Goal: Task Accomplishment & Management: Manage account settings

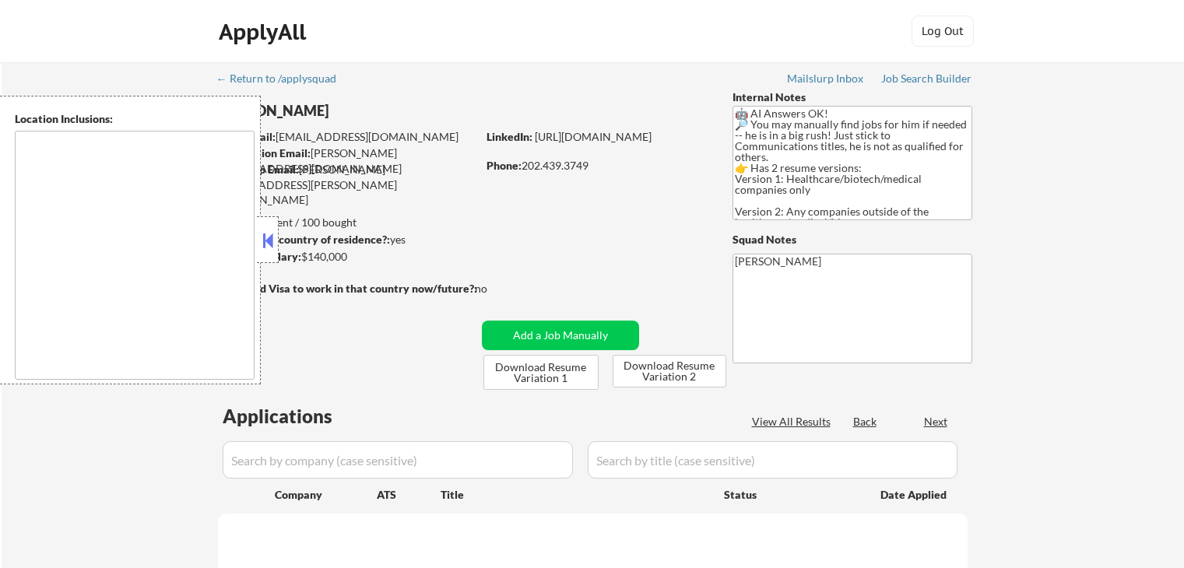
select select ""pending""
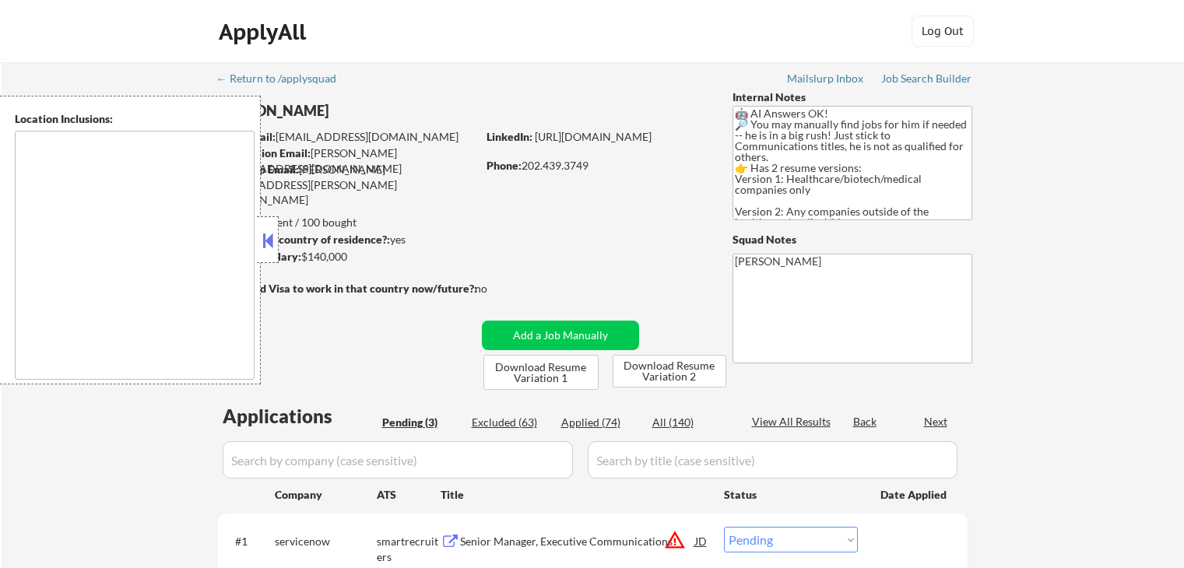
type textarea "[GEOGRAPHIC_DATA], [GEOGRAPHIC_DATA] [GEOGRAPHIC_DATA], [GEOGRAPHIC_DATA] [GEOG…"
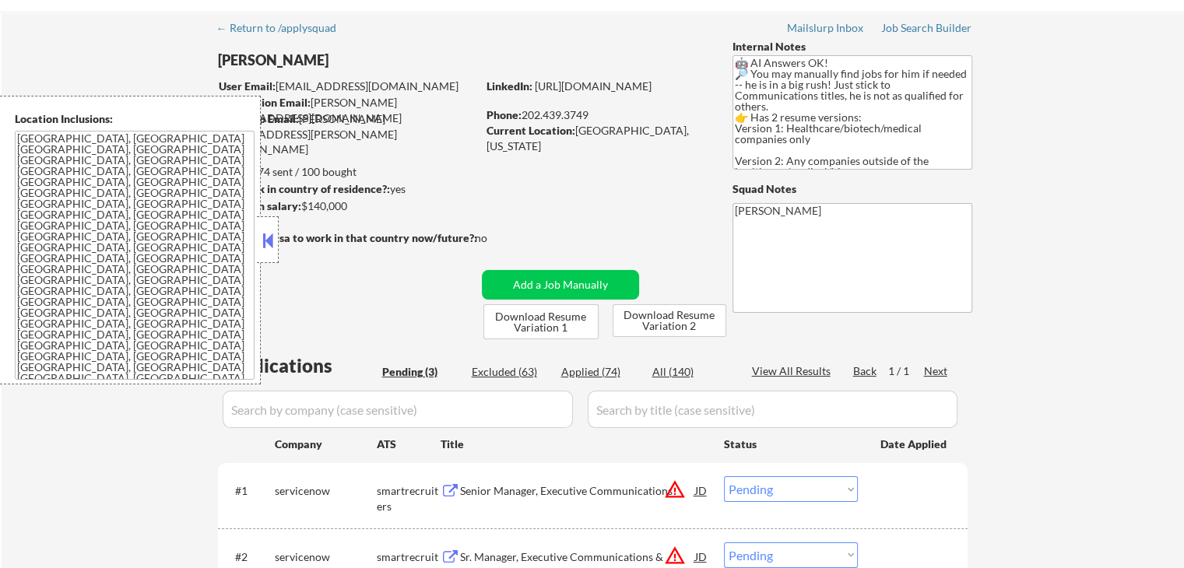
scroll to position [78, 0]
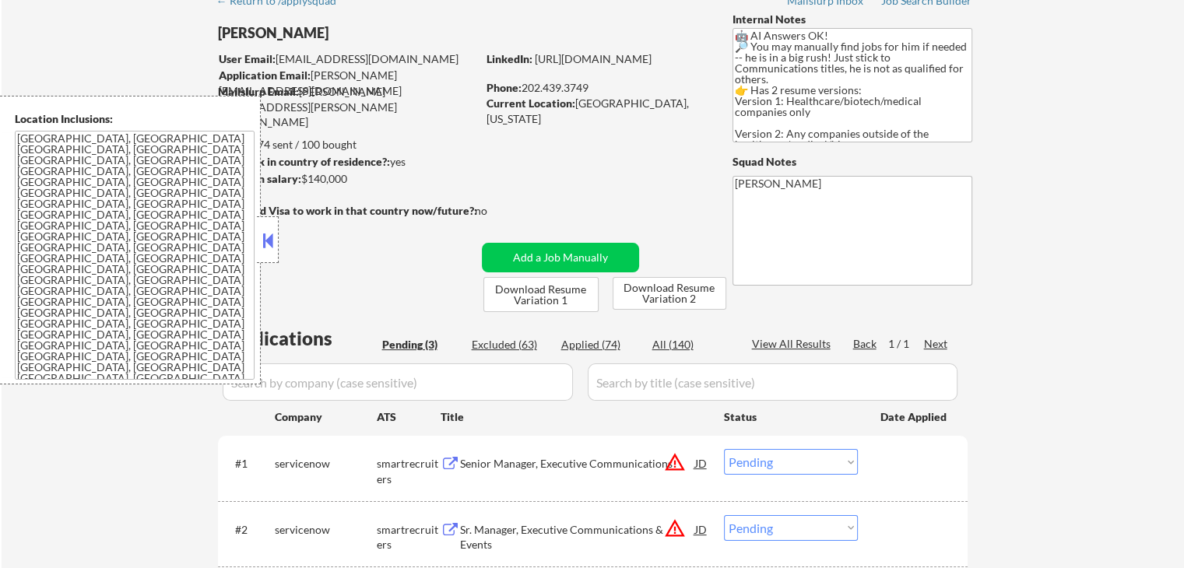
click at [266, 242] on button at bounding box center [267, 240] width 17 height 23
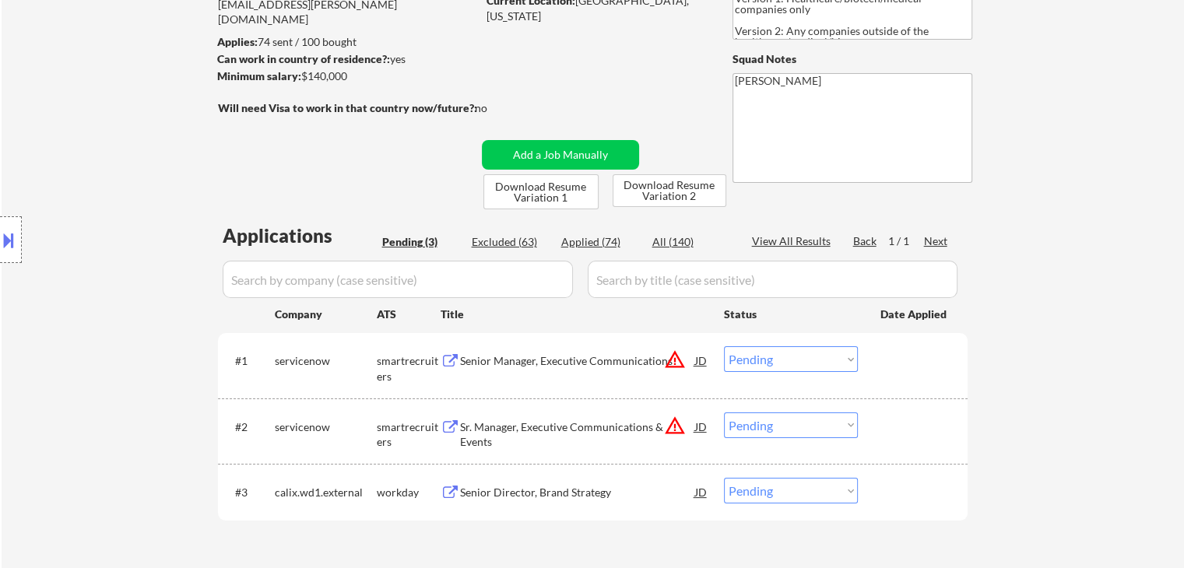
scroll to position [156, 0]
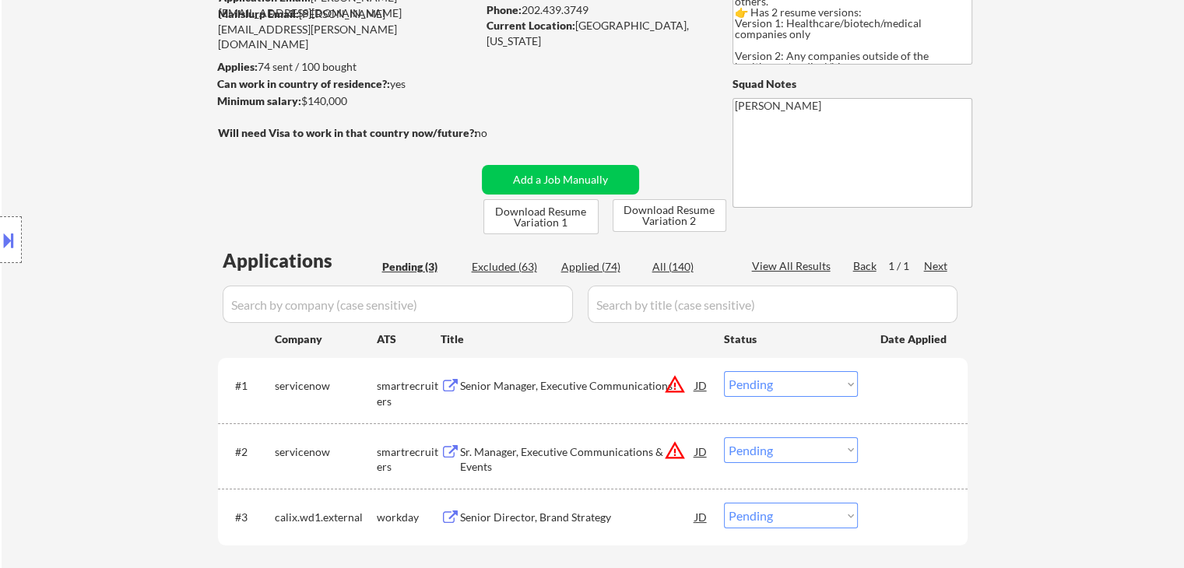
click at [11, 244] on button at bounding box center [8, 240] width 17 height 26
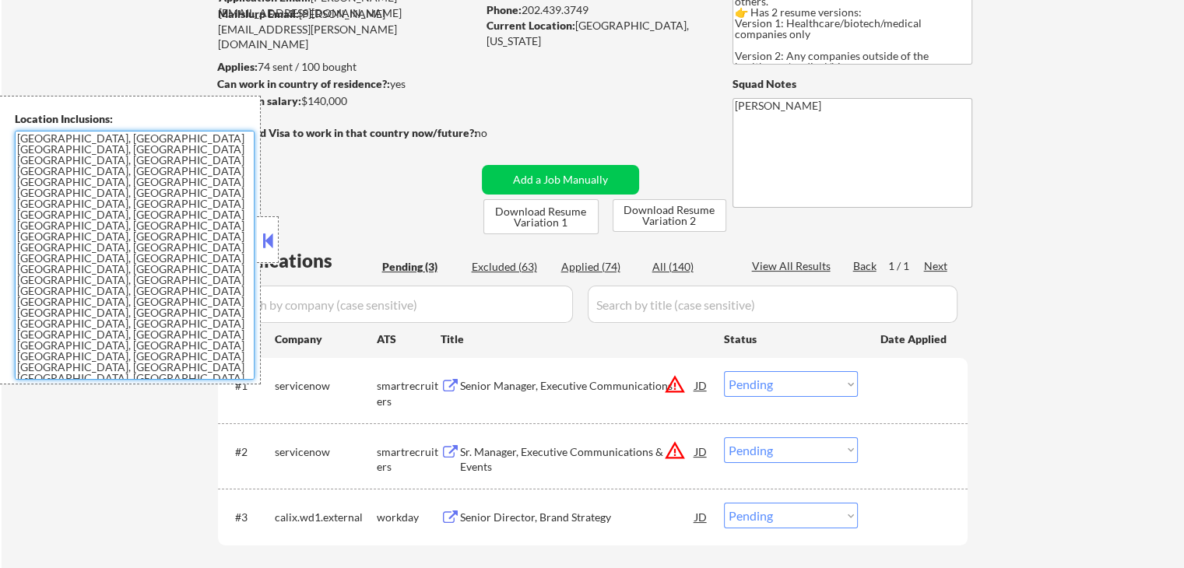
drag, startPoint x: 204, startPoint y: 296, endPoint x: 16, endPoint y: 136, distance: 246.8
click at [16, 136] on textarea "[GEOGRAPHIC_DATA], [GEOGRAPHIC_DATA] [GEOGRAPHIC_DATA], [GEOGRAPHIC_DATA] [GEOG…" at bounding box center [135, 255] width 240 height 249
click at [72, 135] on textarea "[GEOGRAPHIC_DATA], [GEOGRAPHIC_DATA] [GEOGRAPHIC_DATA], [GEOGRAPHIC_DATA] [GEOG…" at bounding box center [135, 255] width 240 height 249
drag, startPoint x: 80, startPoint y: 135, endPoint x: 19, endPoint y: 135, distance: 60.7
click at [19, 135] on textarea "[GEOGRAPHIC_DATA], [GEOGRAPHIC_DATA] [GEOGRAPHIC_DATA], [GEOGRAPHIC_DATA] [GEOG…" at bounding box center [135, 255] width 240 height 249
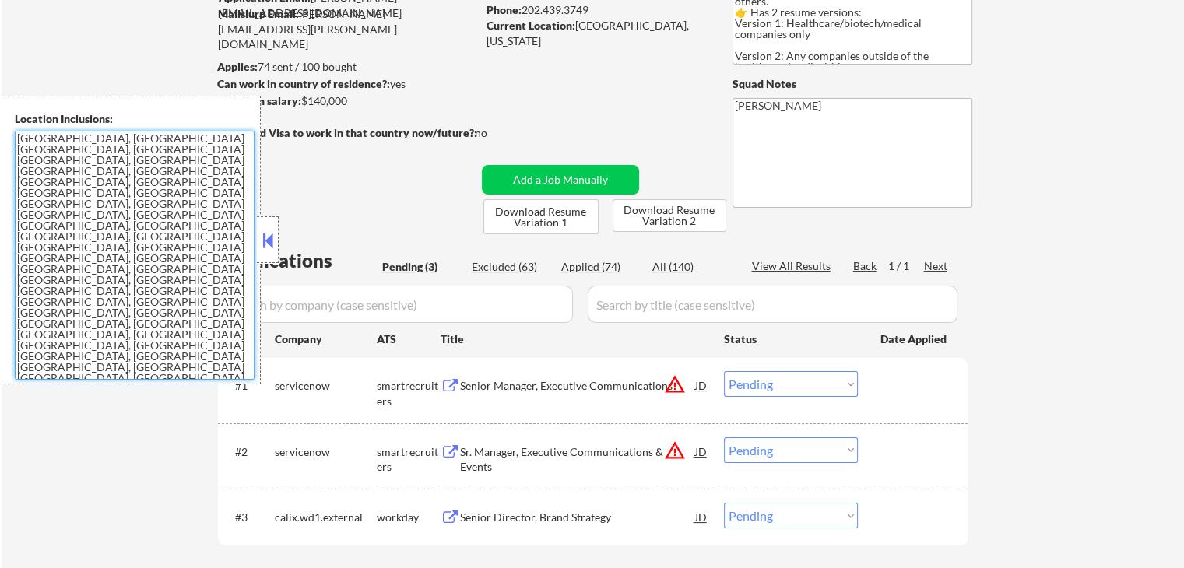
drag, startPoint x: 205, startPoint y: 291, endPoint x: 9, endPoint y: 141, distance: 246.4
click at [9, 141] on div "Location Inclusions: [GEOGRAPHIC_DATA], [GEOGRAPHIC_DATA] [GEOGRAPHIC_DATA], [G…" at bounding box center [130, 240] width 261 height 289
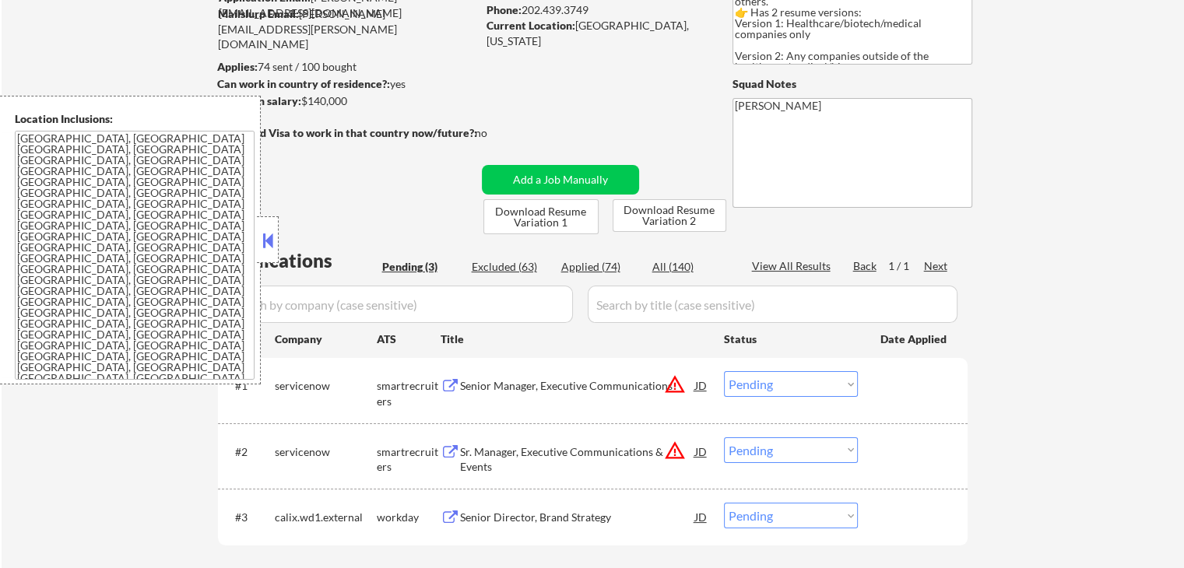
click at [271, 231] on button at bounding box center [267, 240] width 17 height 23
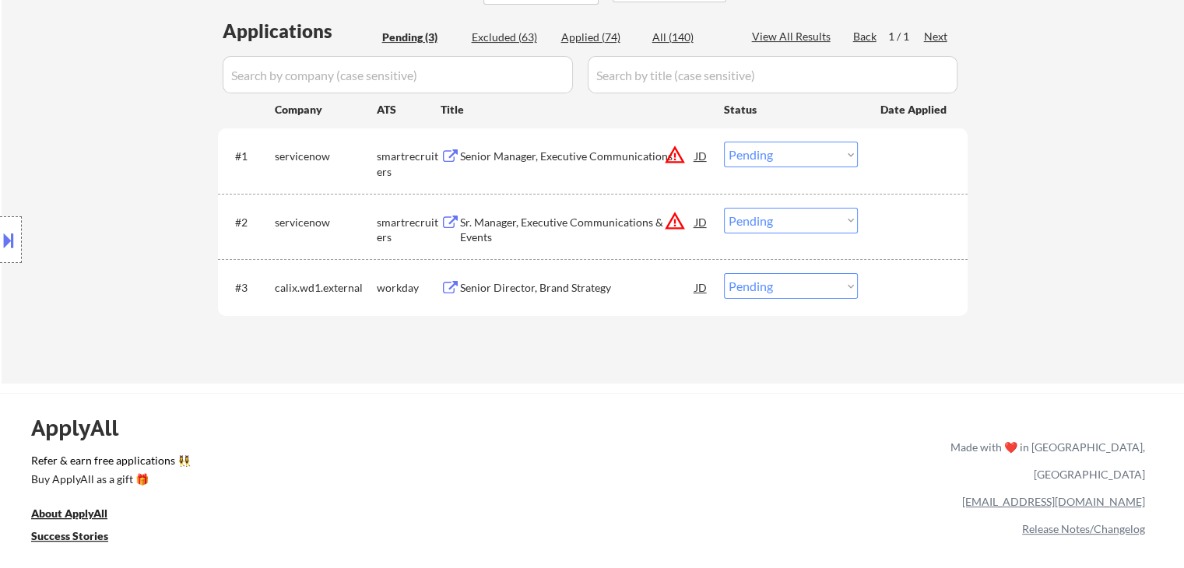
scroll to position [389, 0]
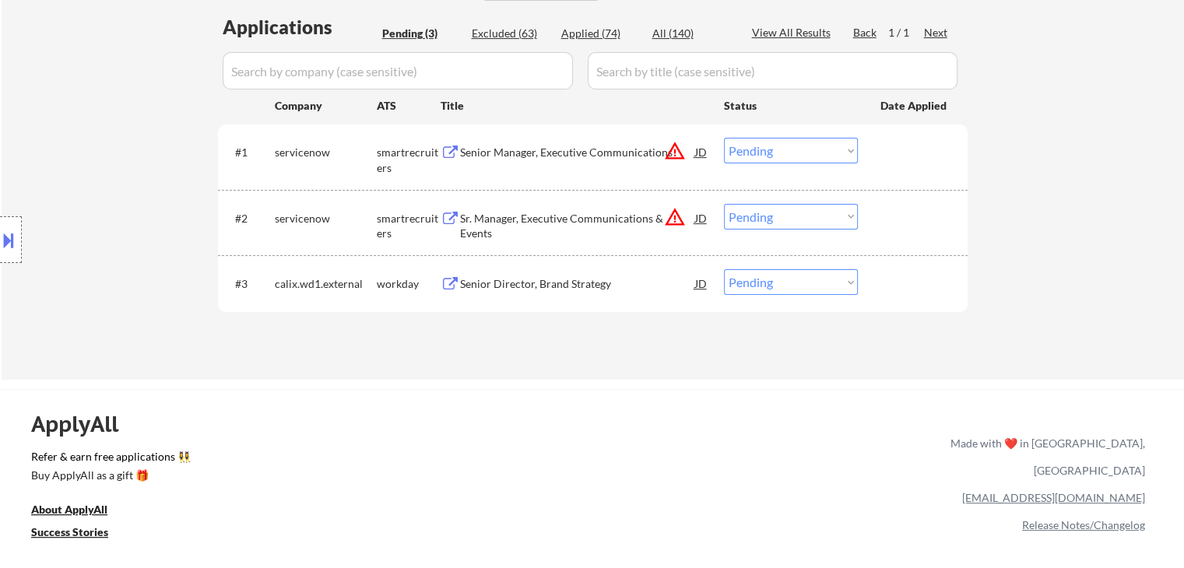
click at [610, 149] on div "Senior Manager, Executive Communications" at bounding box center [577, 153] width 235 height 16
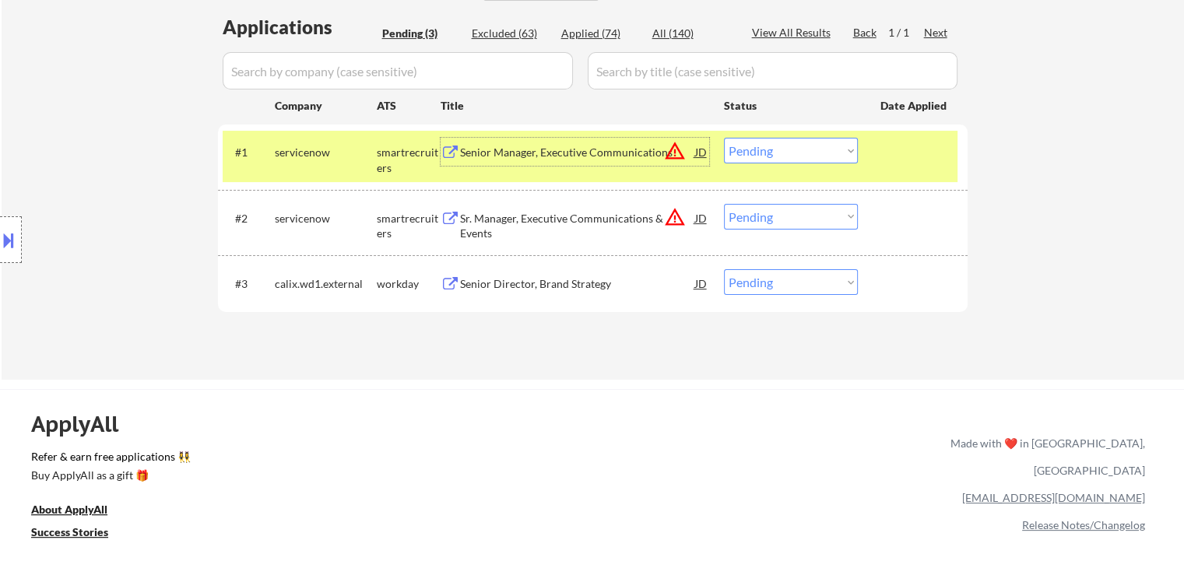
click at [674, 152] on button "warning_amber" at bounding box center [675, 151] width 22 height 22
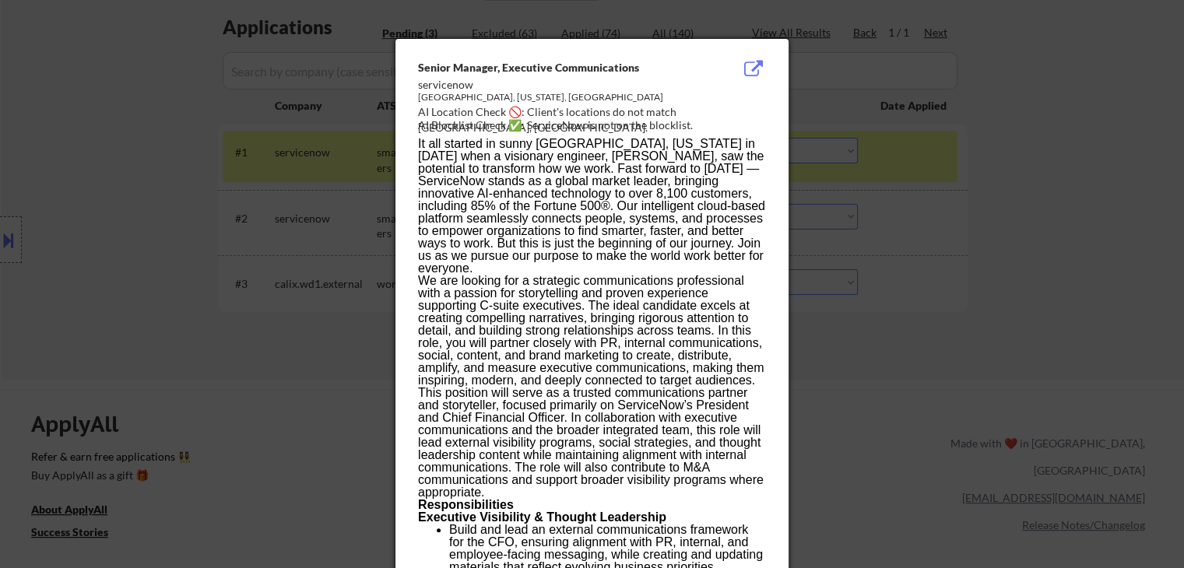
click at [157, 160] on div at bounding box center [592, 284] width 1184 height 568
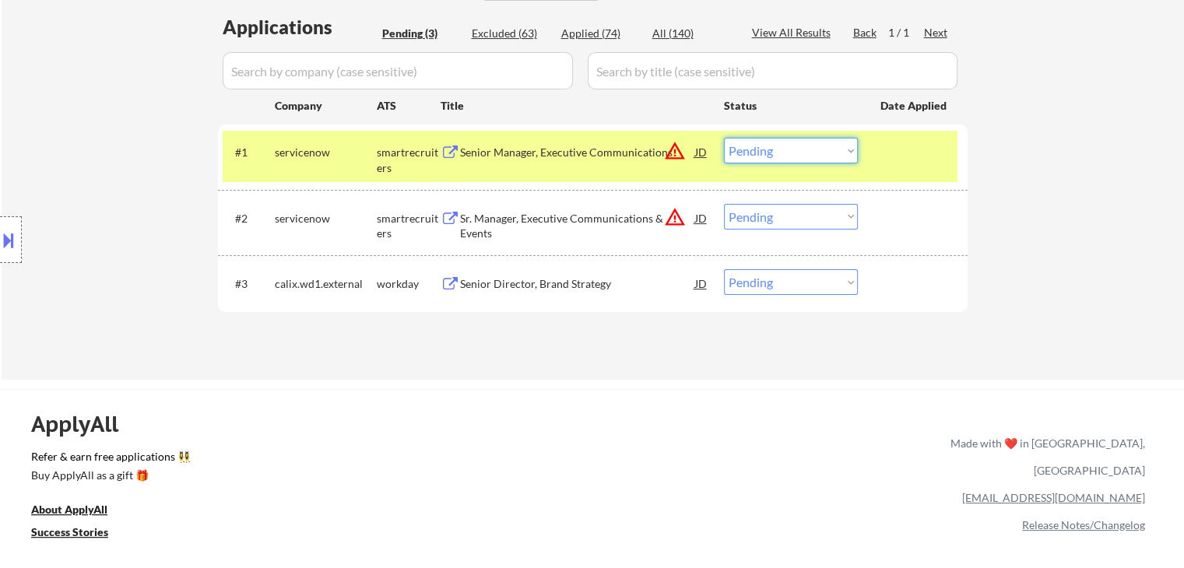
click at [758, 150] on select "Choose an option... Pending Applied Excluded (Questions) Excluded (Expired) Exc…" at bounding box center [791, 151] width 134 height 26
click at [724, 138] on select "Choose an option... Pending Applied Excluded (Questions) Excluded (Expired) Exc…" at bounding box center [791, 151] width 134 height 26
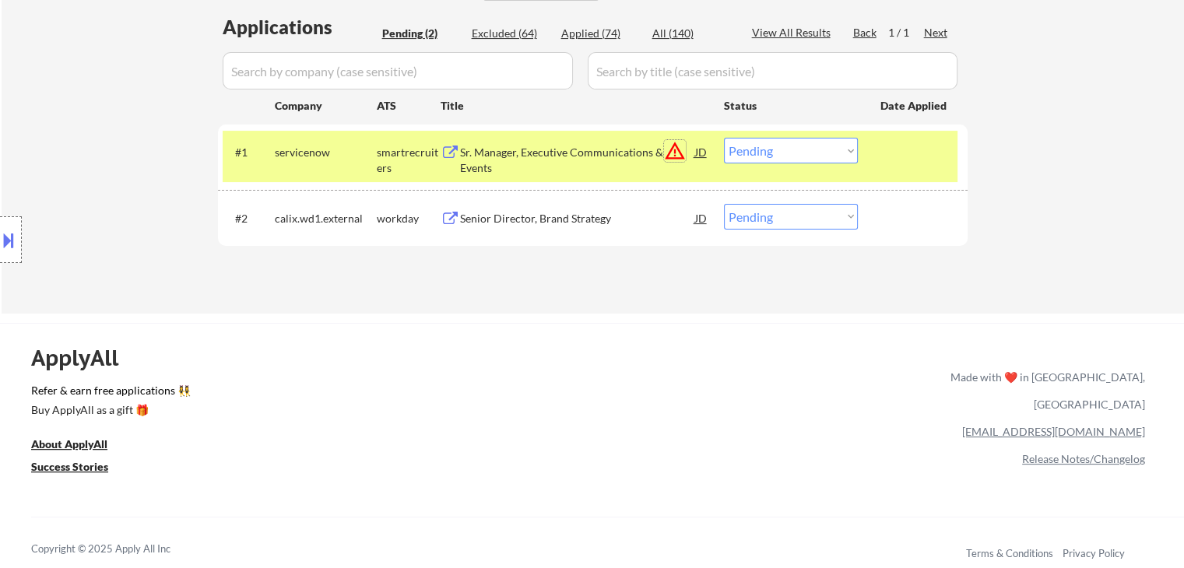
click at [676, 143] on button "warning_amber" at bounding box center [675, 151] width 22 height 22
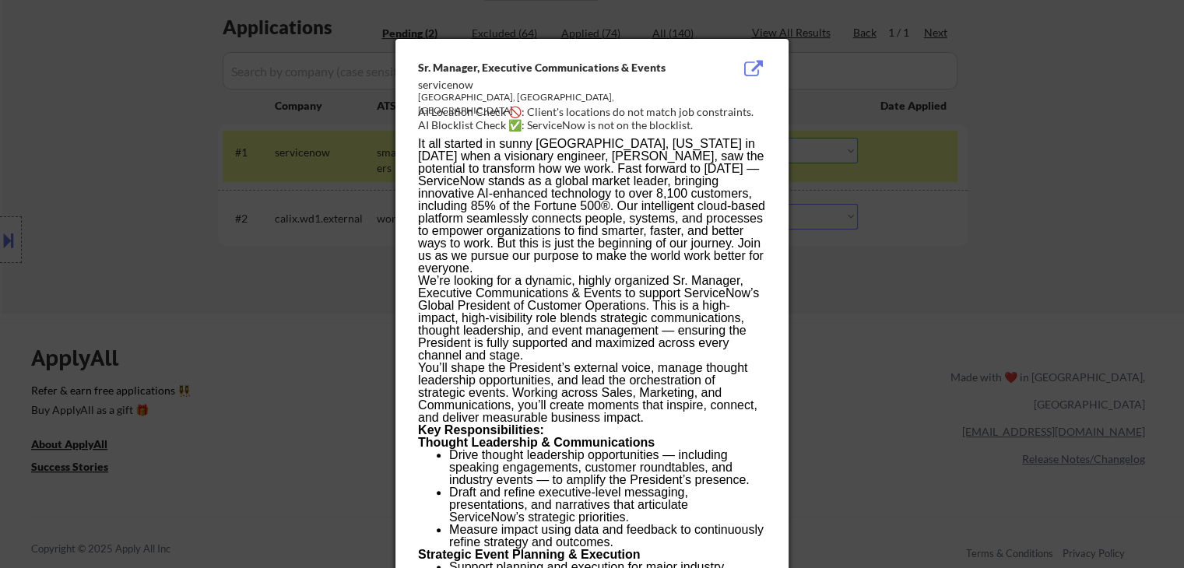
click at [135, 153] on div at bounding box center [592, 284] width 1184 height 568
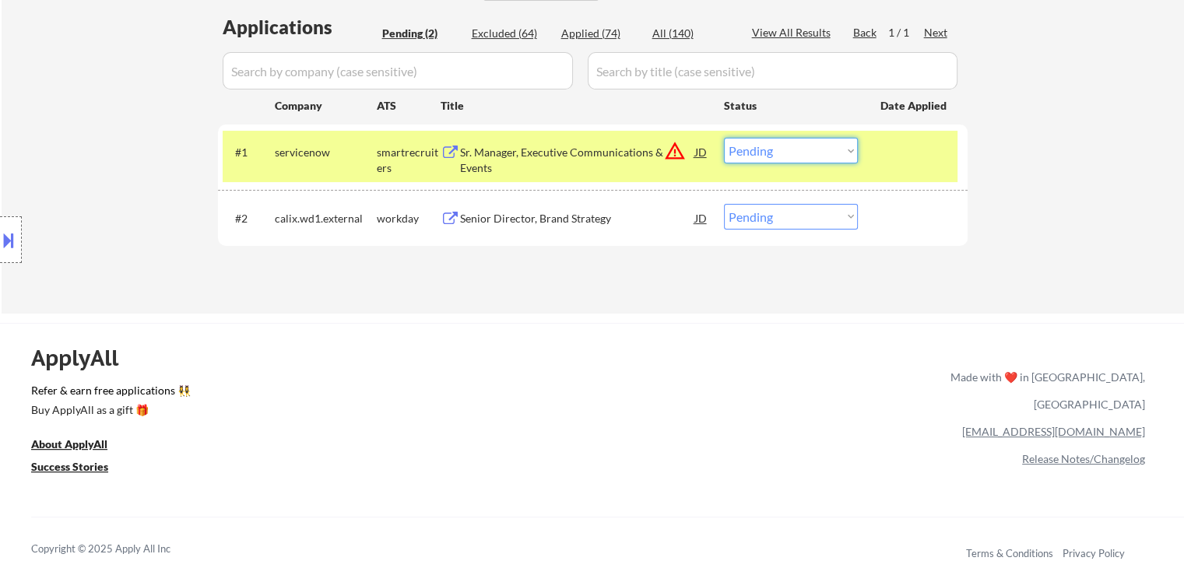
click at [771, 149] on select "Choose an option... Pending Applied Excluded (Questions) Excluded (Expired) Exc…" at bounding box center [791, 151] width 134 height 26
click at [724, 138] on select "Choose an option... Pending Applied Excluded (Questions) Excluded (Expired) Exc…" at bounding box center [791, 151] width 134 height 26
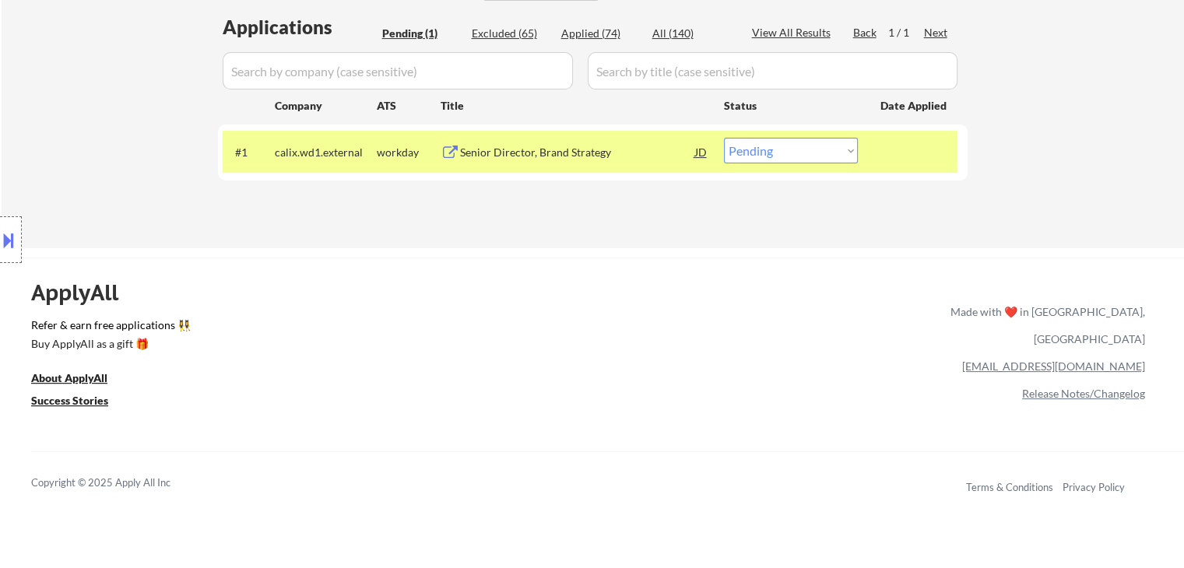
click at [579, 153] on div "Senior Director, Brand Strategy" at bounding box center [577, 153] width 235 height 16
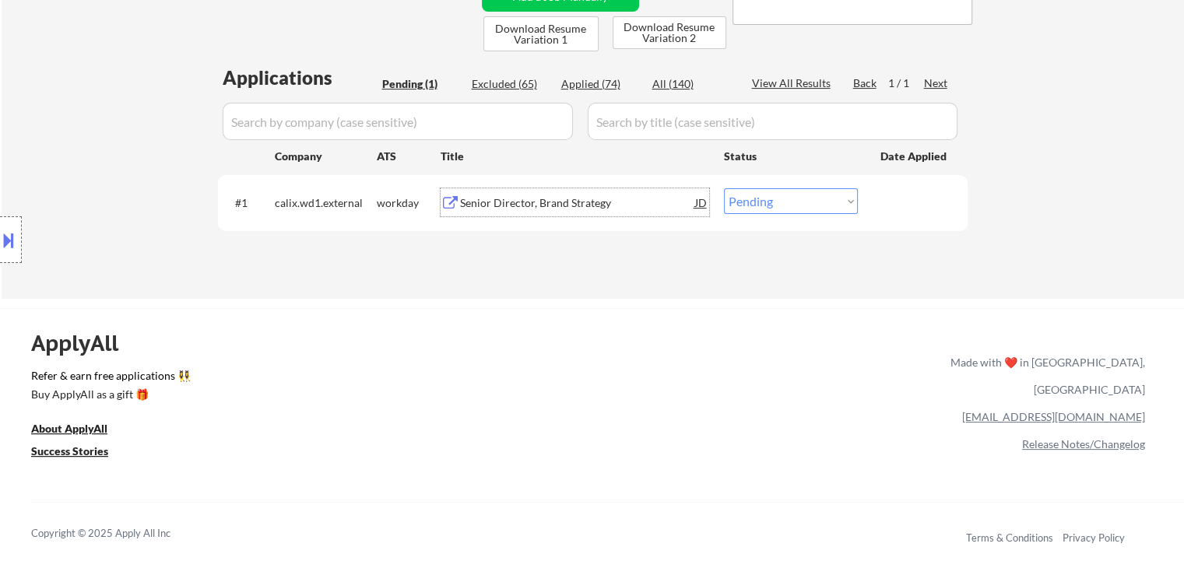
scroll to position [233, 0]
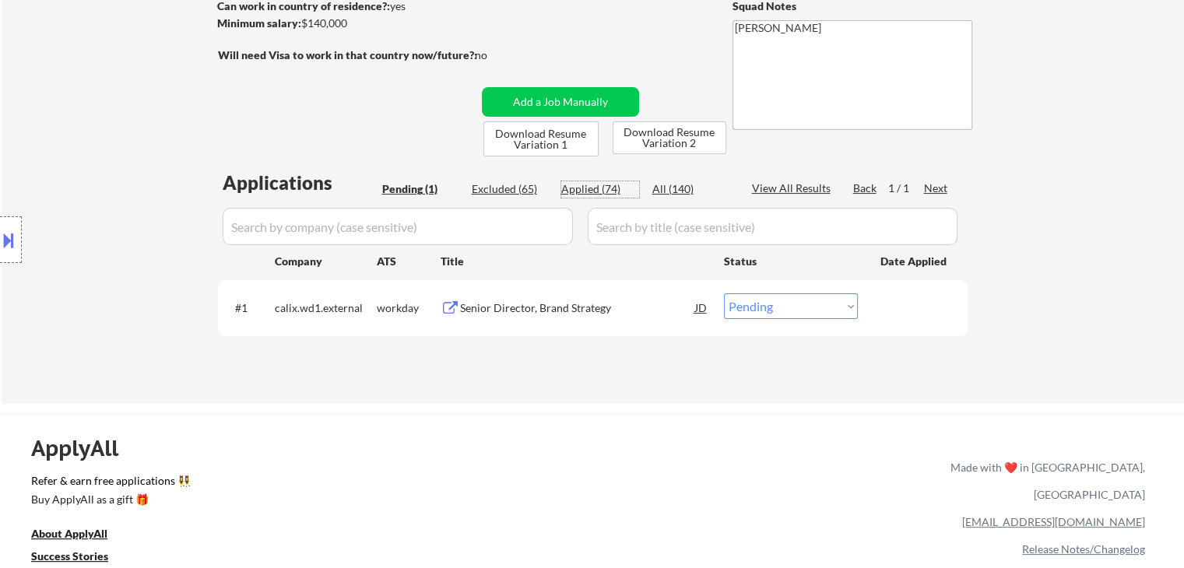
click at [592, 188] on div "Applied (74)" at bounding box center [600, 189] width 78 height 16
select select ""applied""
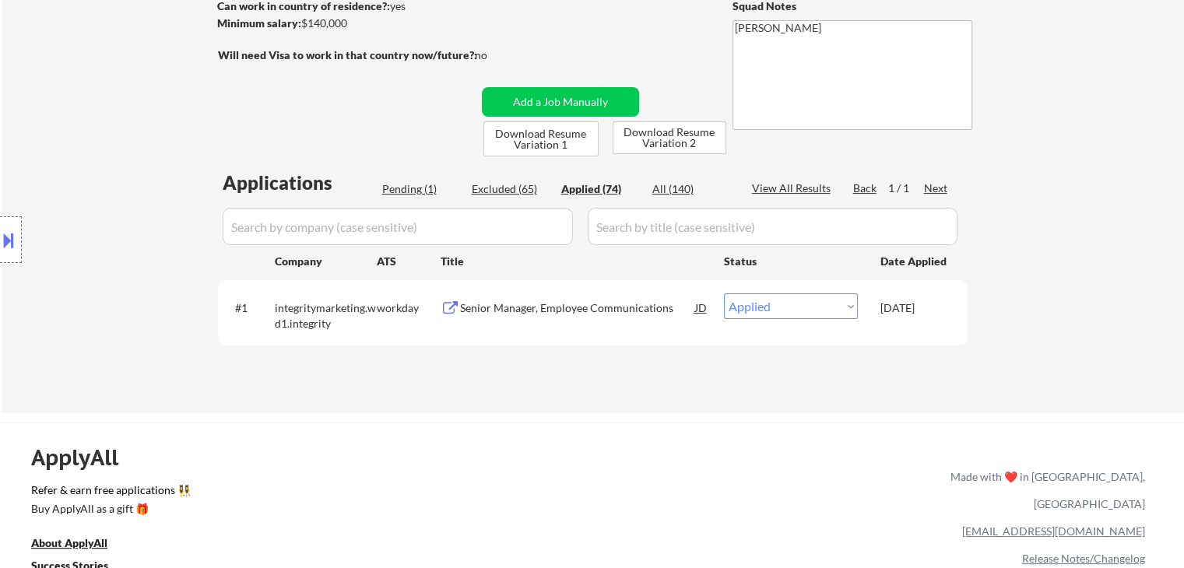
select select ""applied""
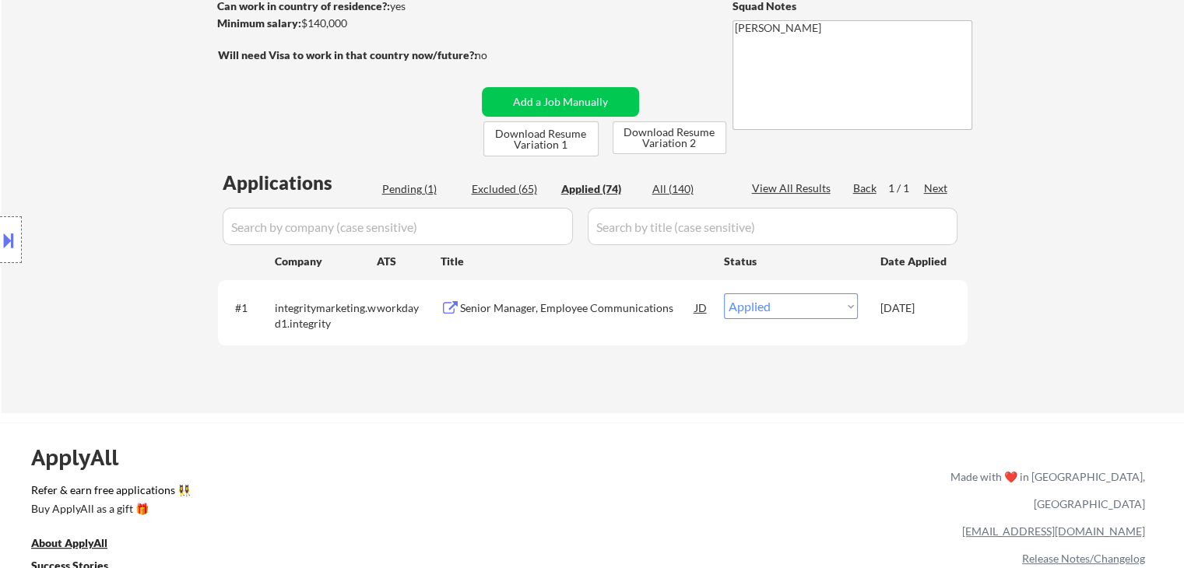
select select ""applied""
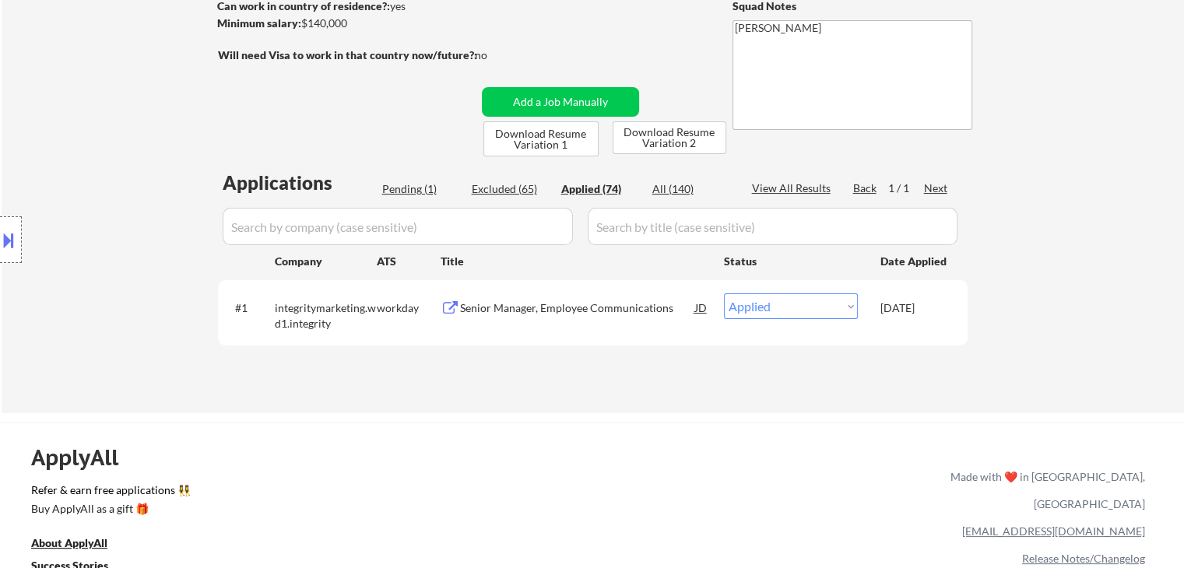
select select ""applied""
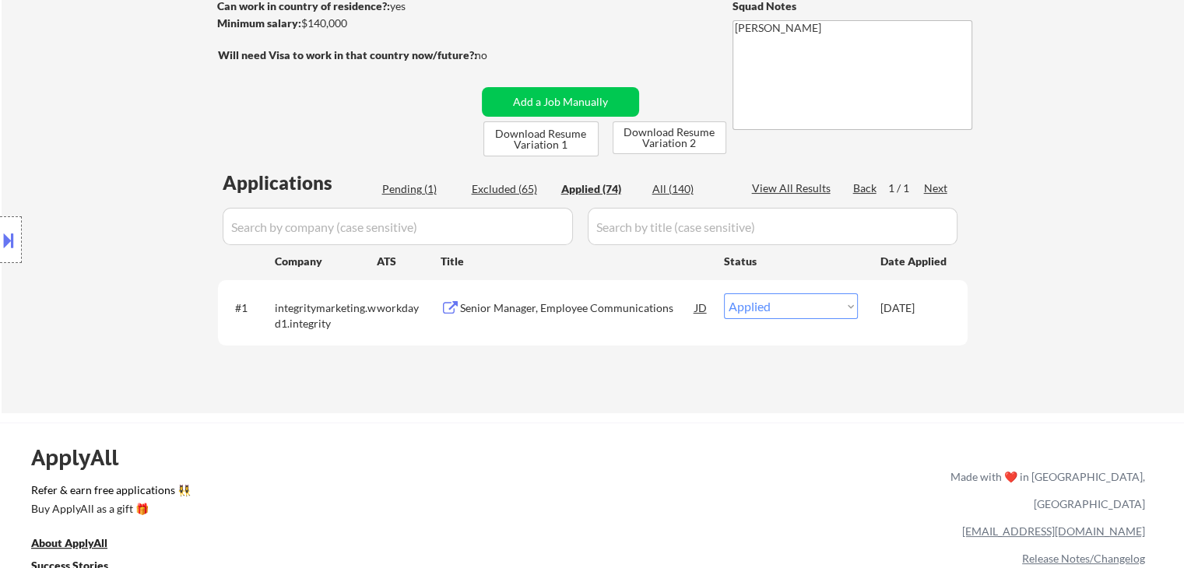
select select ""applied""
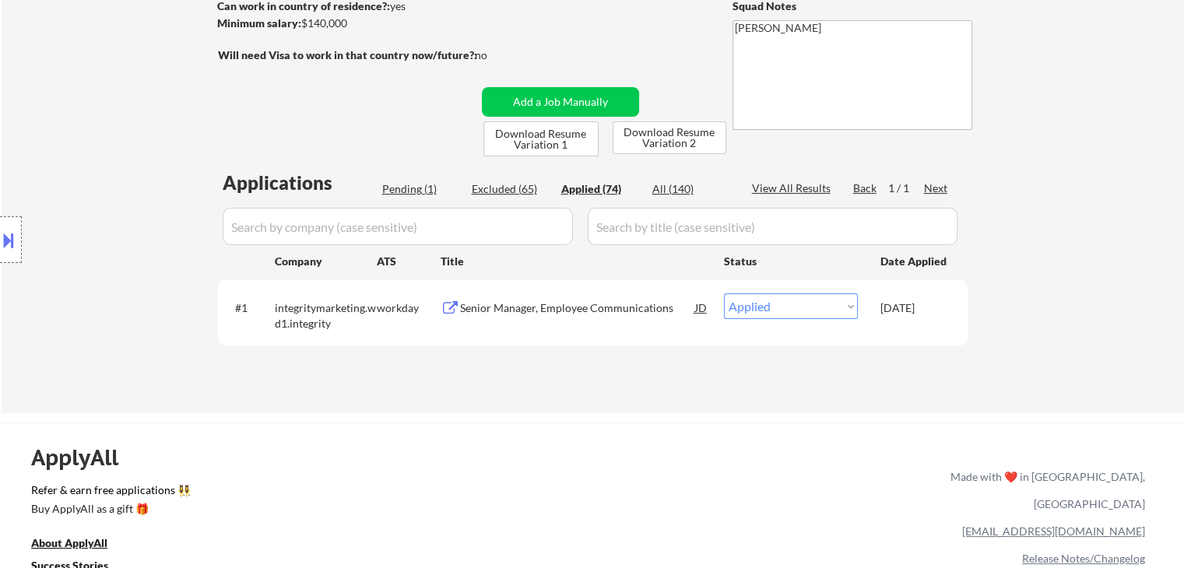
select select ""applied""
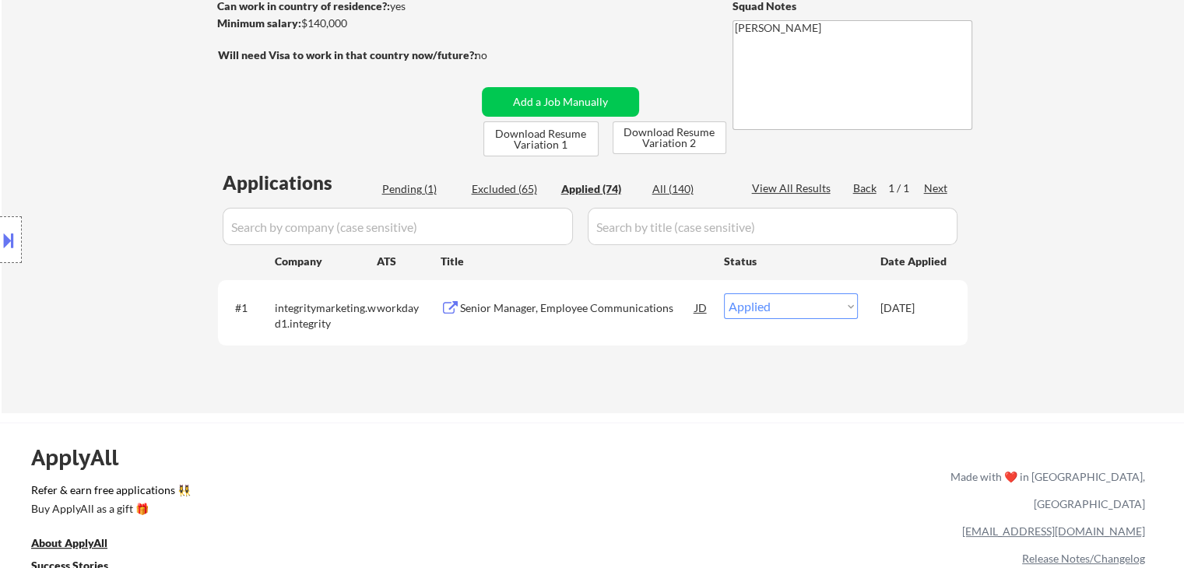
select select ""applied""
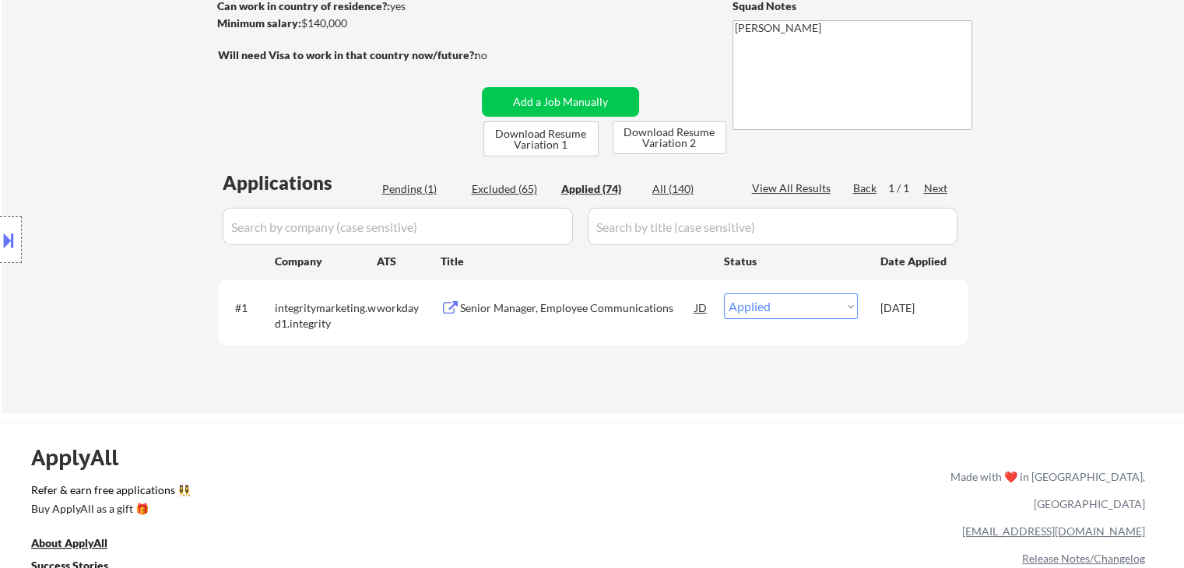
select select ""applied""
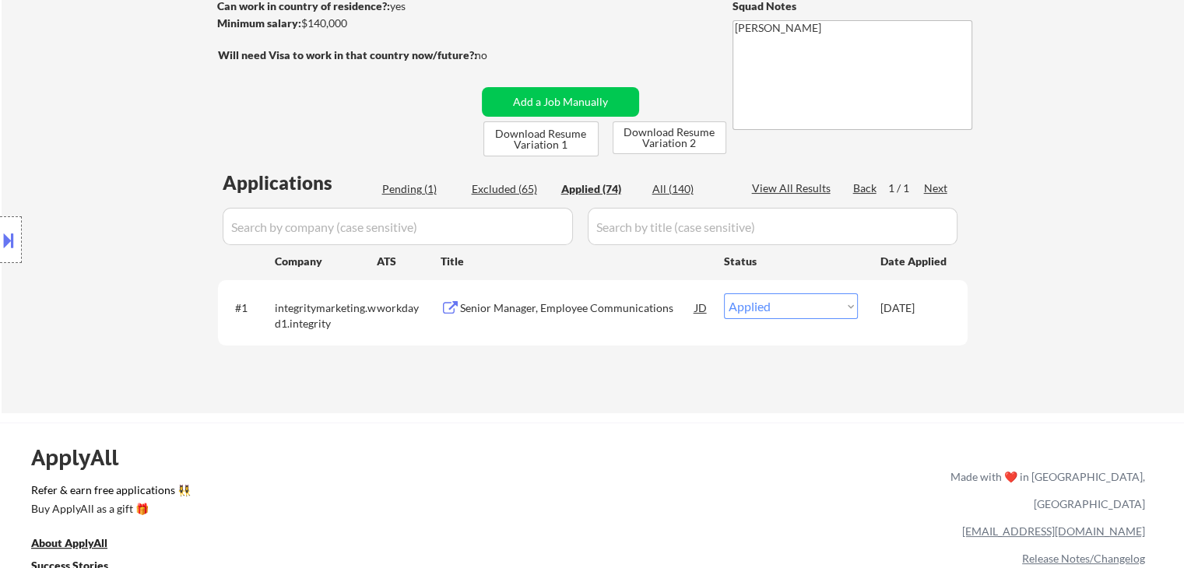
select select ""applied""
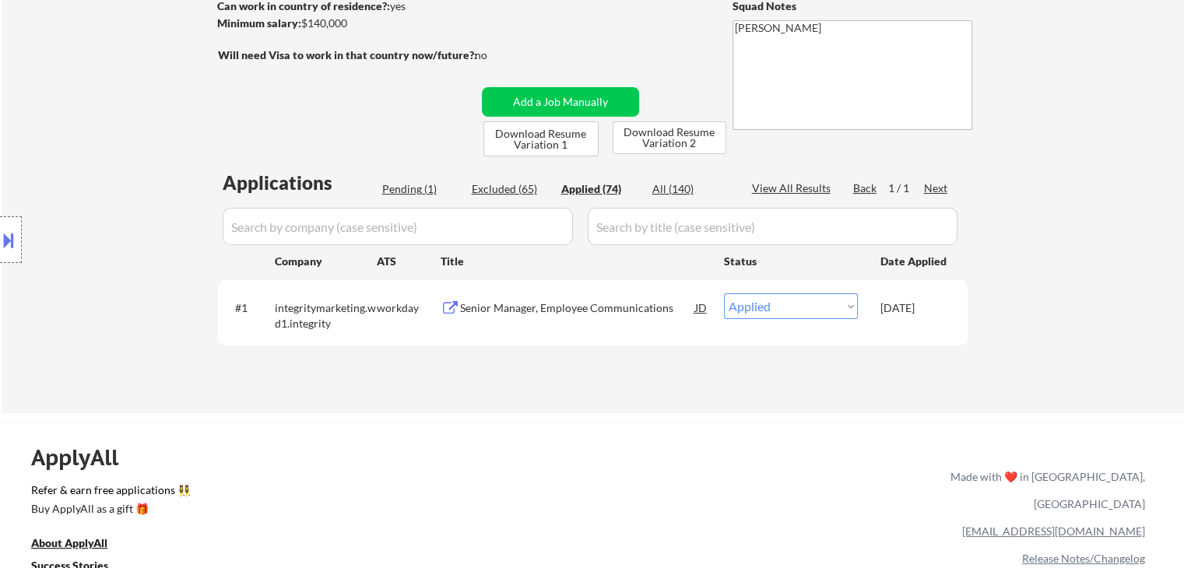
select select ""applied""
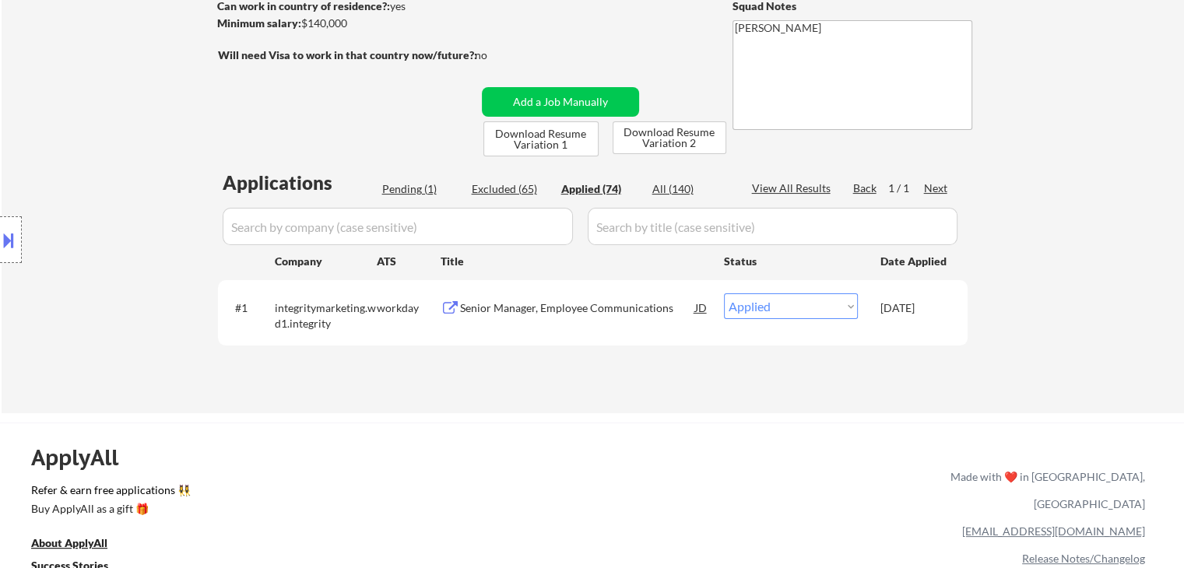
select select ""applied""
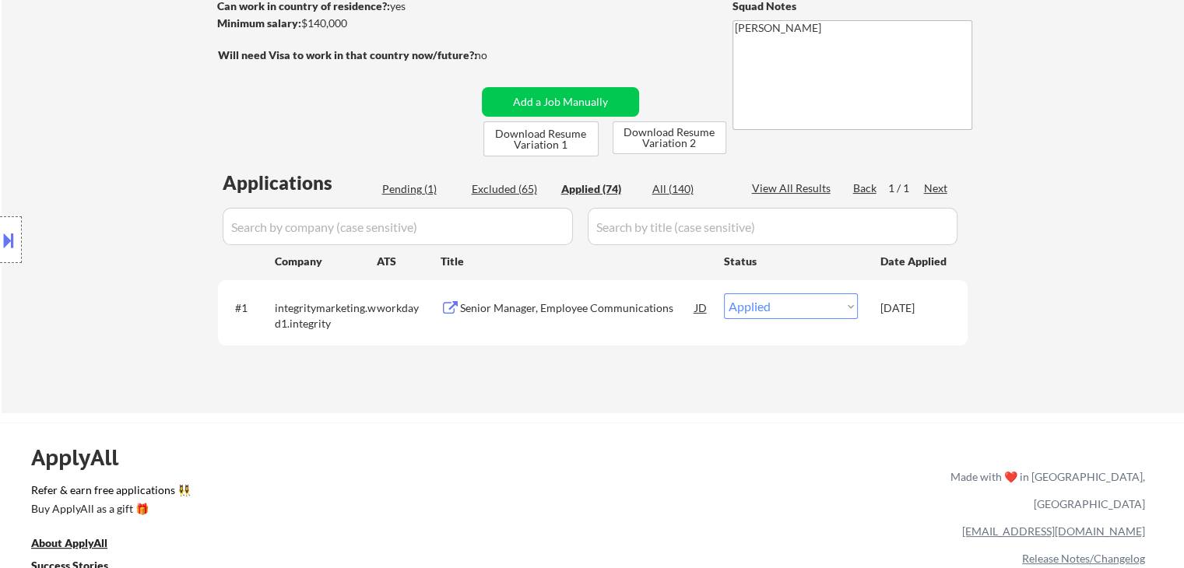
select select ""applied""
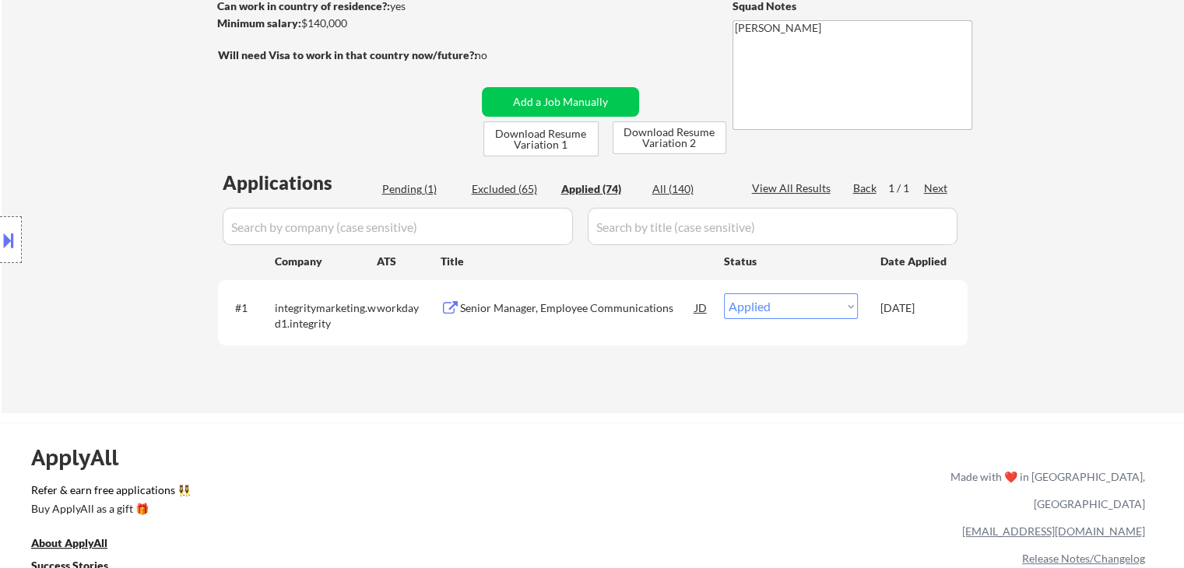
select select ""applied""
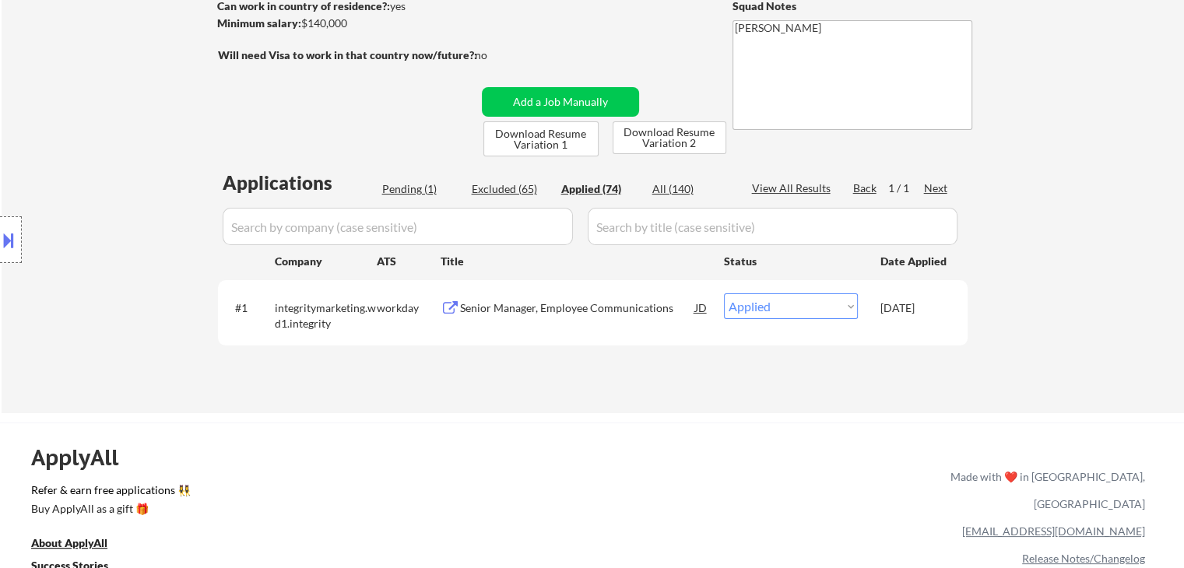
select select ""applied""
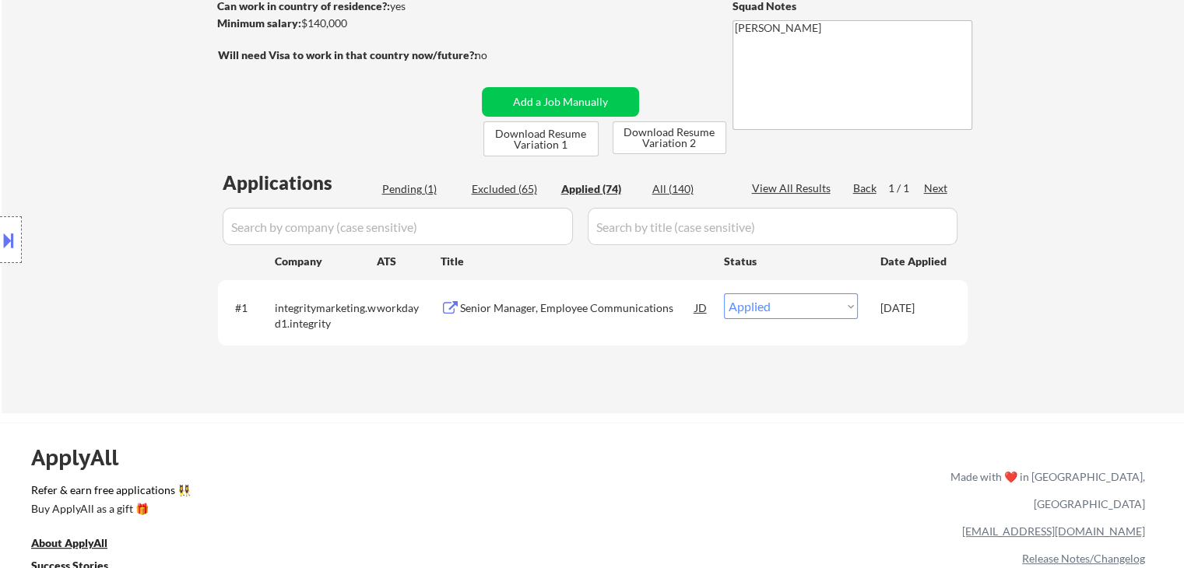
select select ""applied""
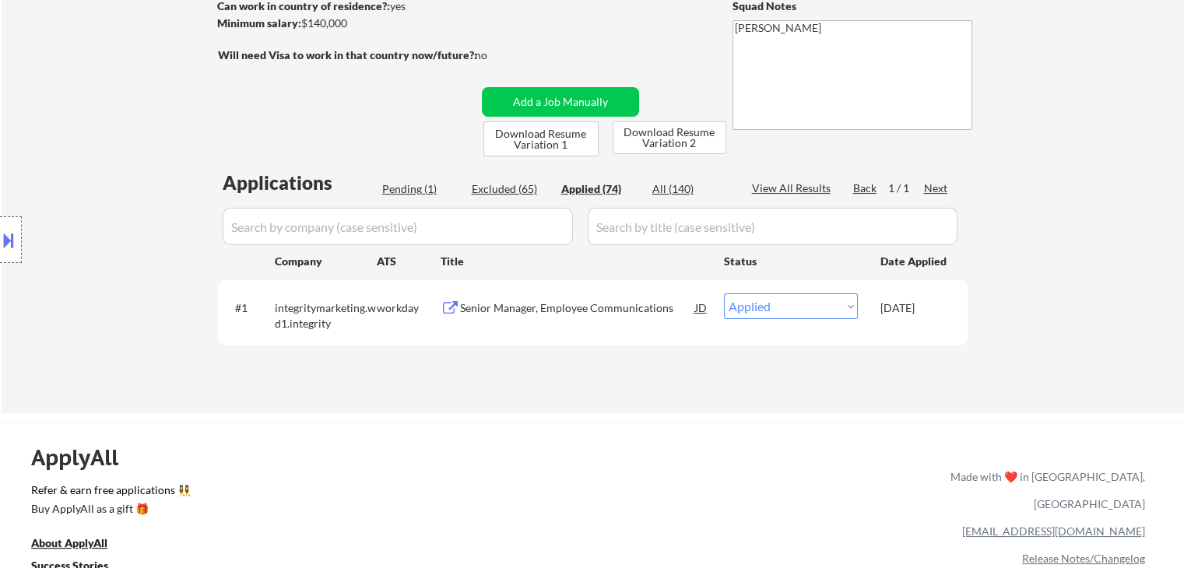
select select ""applied""
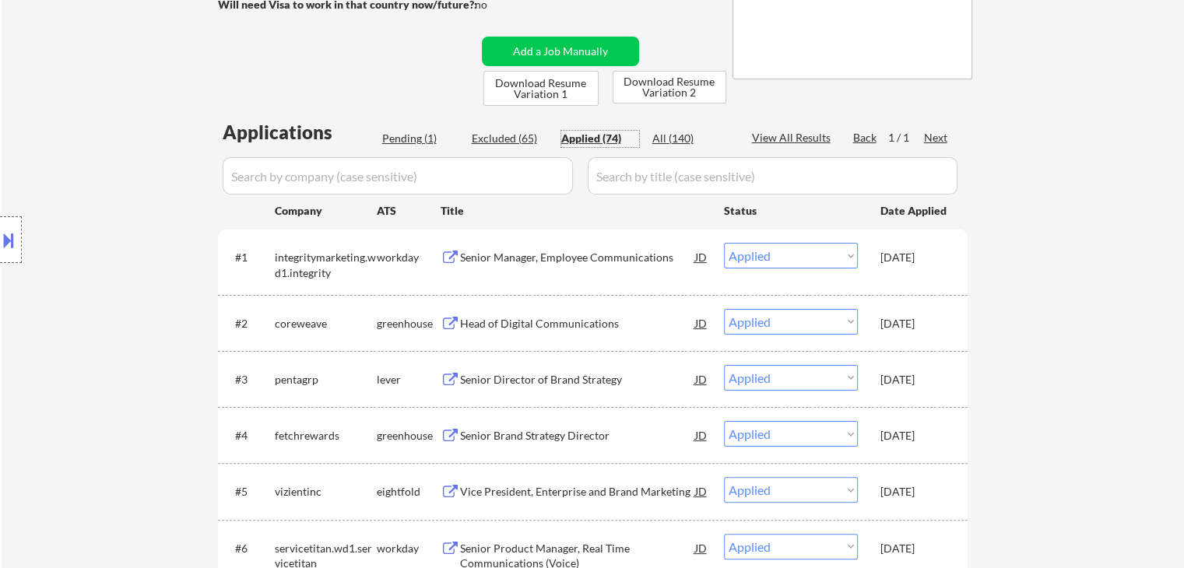
scroll to position [311, 0]
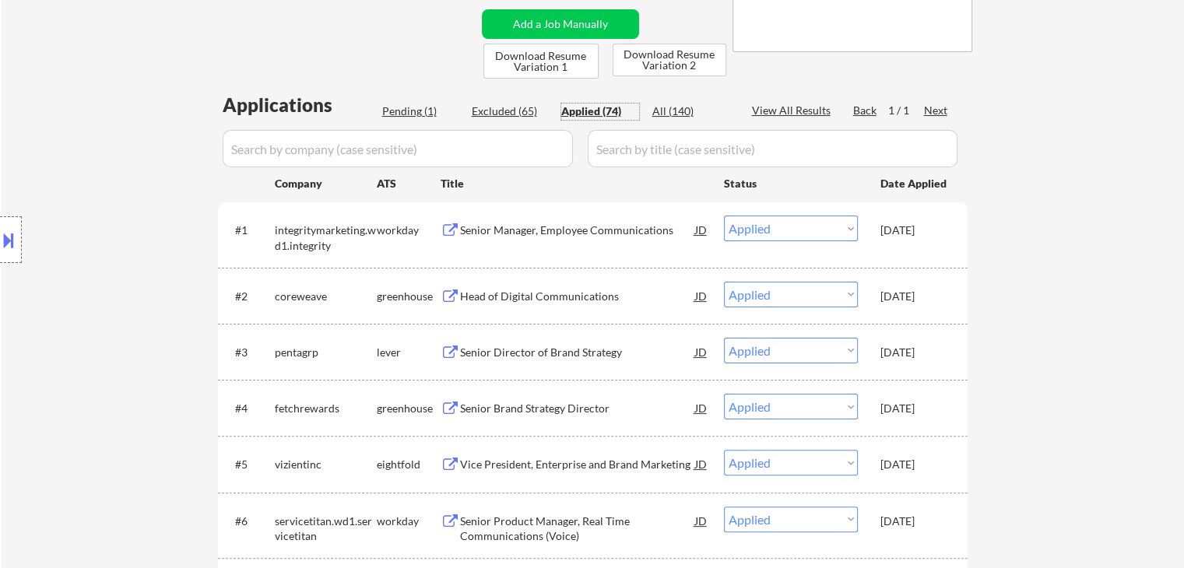
click at [546, 300] on div "Head of Digital Communications" at bounding box center [577, 297] width 235 height 16
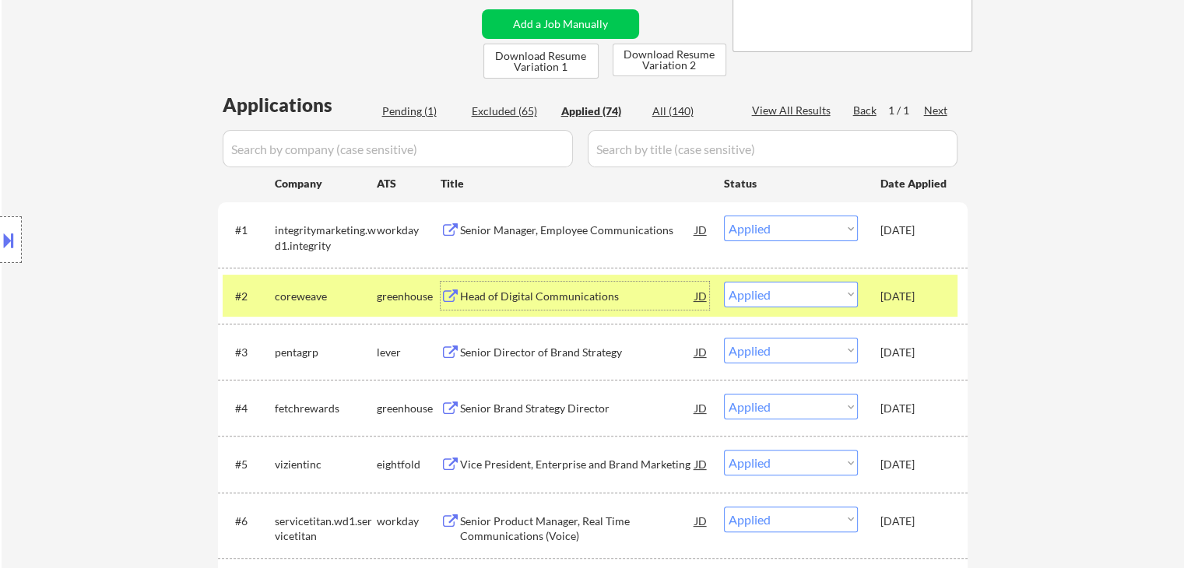
click at [398, 104] on div "Pending (1)" at bounding box center [421, 112] width 78 height 16
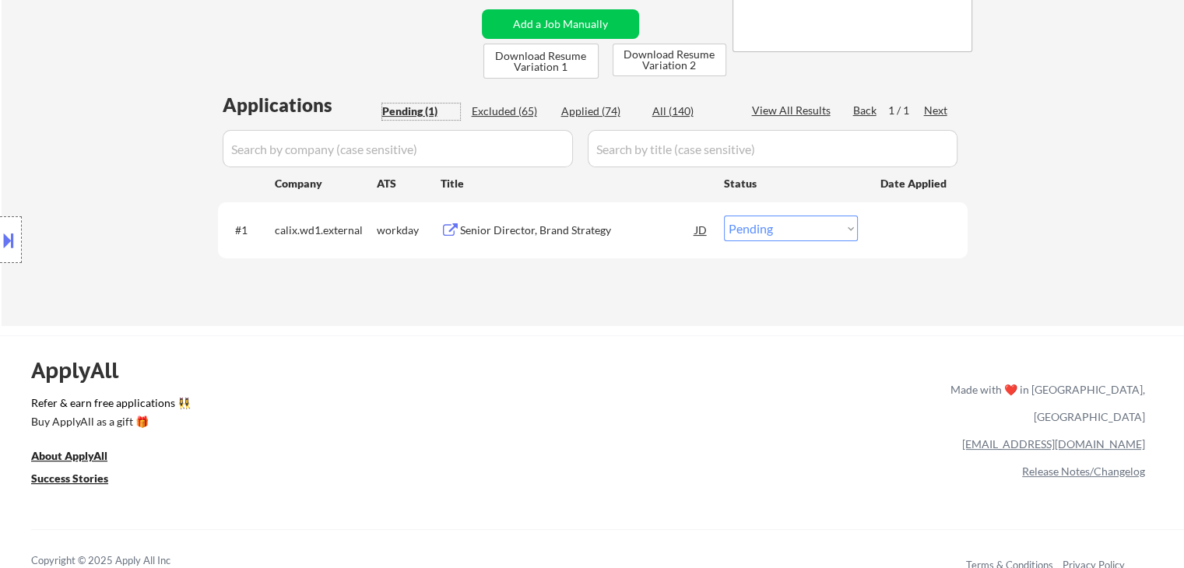
click at [774, 230] on select "Choose an option... Pending Applied Excluded (Questions) Excluded (Expired) Exc…" at bounding box center [791, 229] width 134 height 26
select select ""applied""
click at [724, 216] on select "Choose an option... Pending Applied Excluded (Questions) Excluded (Expired) Exc…" at bounding box center [791, 229] width 134 height 26
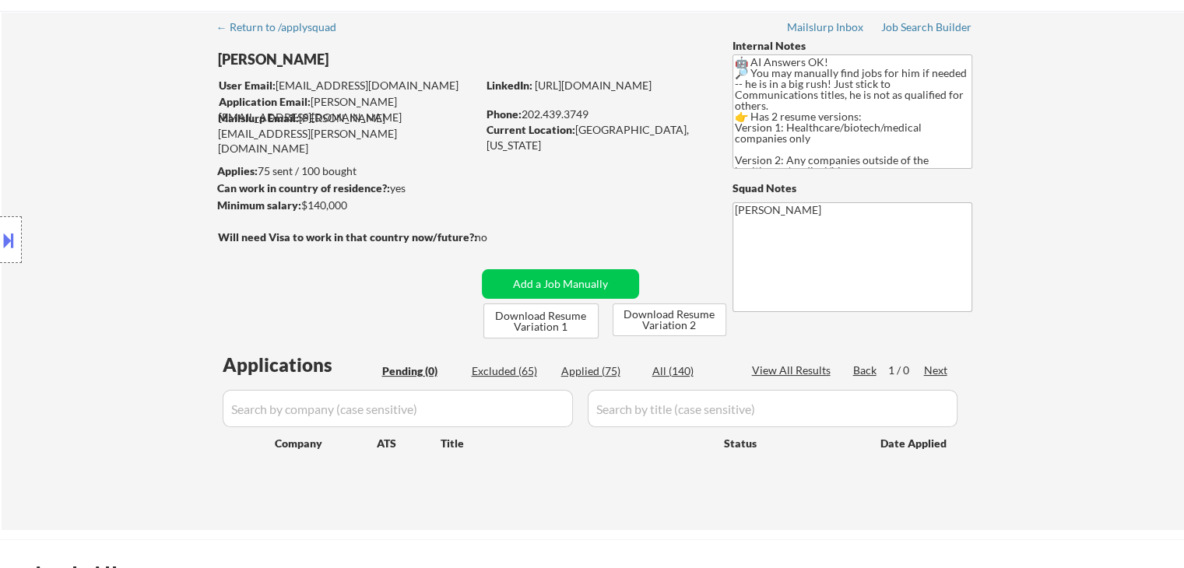
scroll to position [0, 0]
